Goal: Task Accomplishment & Management: Manage account settings

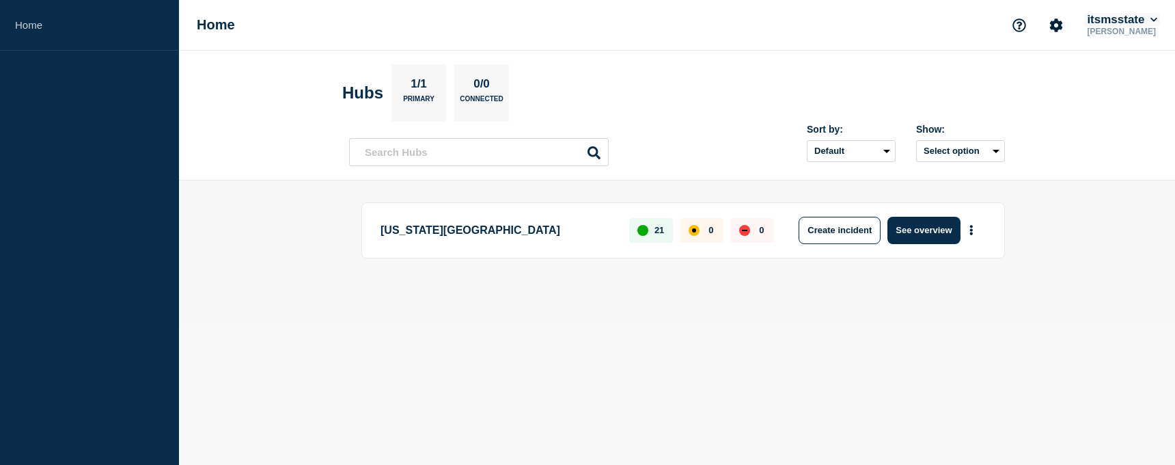
click at [1153, 18] on icon at bounding box center [1155, 20] width 8 height 8
click at [1088, 396] on body "Home Home itsmsstate [PERSON_NAME] Account itsmsstate User User settings Securi…" at bounding box center [587, 232] width 1175 height 465
click at [1050, 25] on icon "Account settings" at bounding box center [1056, 24] width 13 height 13
click at [1043, 82] on link "Team Members" at bounding box center [1057, 81] width 70 height 12
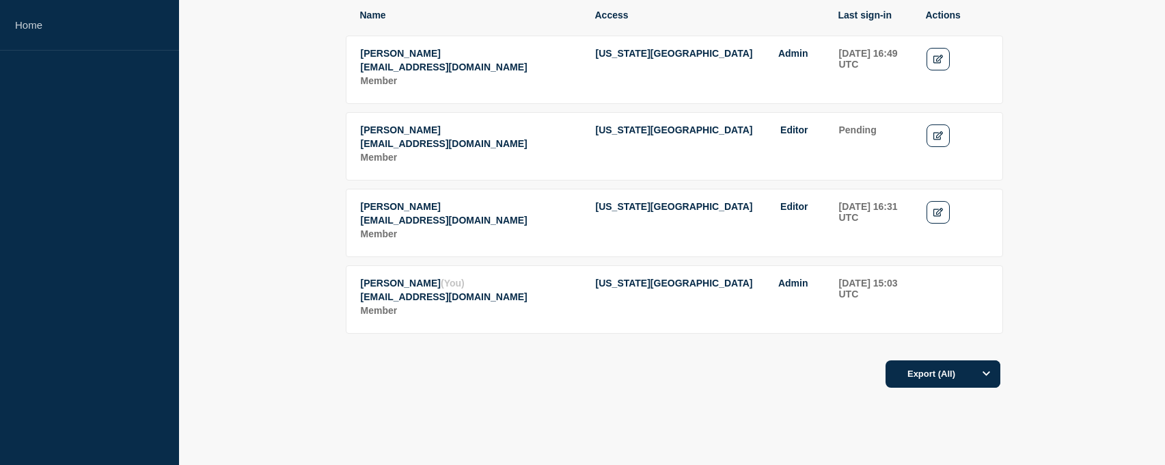
scroll to position [248, 0]
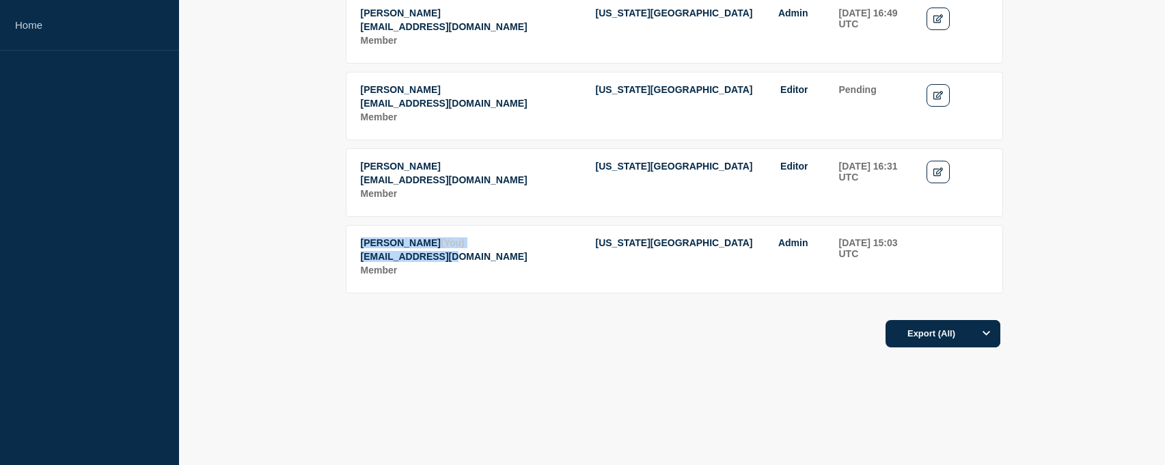
drag, startPoint x: 361, startPoint y: 238, endPoint x: 474, endPoint y: 254, distance: 113.8
click at [474, 254] on td "[PERSON_NAME] (You) [EMAIL_ADDRESS][DOMAIN_NAME] Member" at bounding box center [470, 257] width 221 height 42
copy td "[PERSON_NAME] (You) [EMAIL_ADDRESS][DOMAIN_NAME]"
click at [640, 324] on div "Export (All)" at bounding box center [672, 329] width 656 height 39
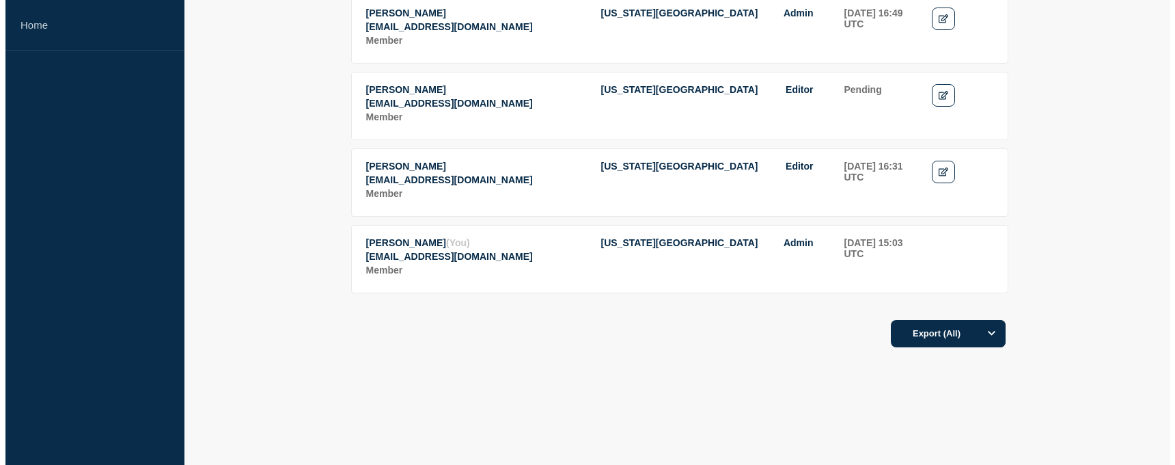
scroll to position [0, 0]
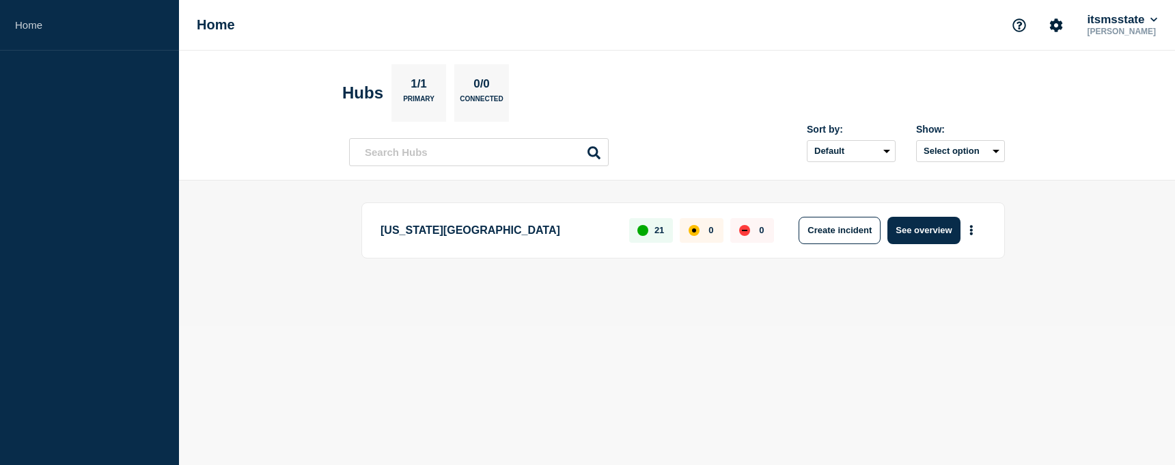
click at [651, 233] on div "21" at bounding box center [651, 230] width 44 height 25
click at [939, 154] on button "Select option" at bounding box center [960, 151] width 89 height 22
click at [827, 150] on select "Default Last added Last updated Most active A-Z" at bounding box center [851, 151] width 89 height 22
click at [664, 135] on div "Sort by: Default Last added Last updated Most active A-Z Show: Select option" at bounding box center [677, 146] width 656 height 40
click at [858, 342] on body "Home Home itsmsstate [PERSON_NAME] Hubs 1/1 Primary 0/0 Connected Sort by: Defa…" at bounding box center [587, 232] width 1175 height 465
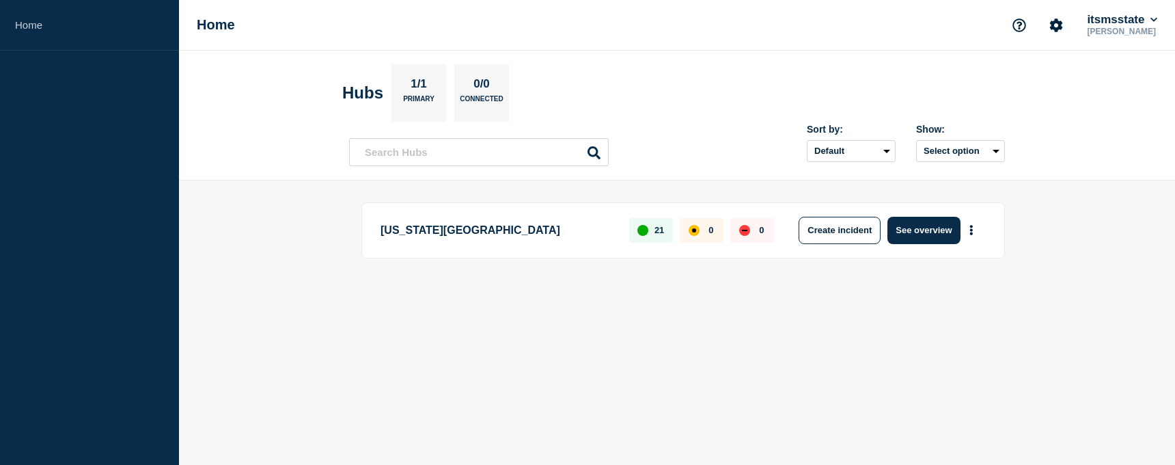
click at [637, 232] on div "up" at bounding box center [642, 230] width 11 height 11
click at [484, 227] on p "[US_STATE][GEOGRAPHIC_DATA]" at bounding box center [497, 230] width 233 height 27
click at [885, 150] on select "Default Last added Last updated Most active A-Z" at bounding box center [851, 151] width 89 height 22
